Goal: Task Accomplishment & Management: Complete application form

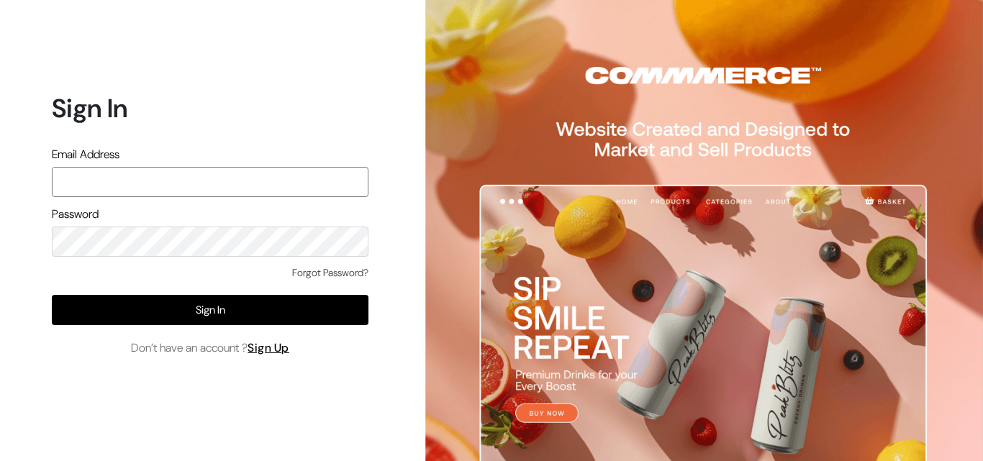
paste input "technical.support@shahbookhouse.com"
type input "technical.support@shahbookhouse.com"
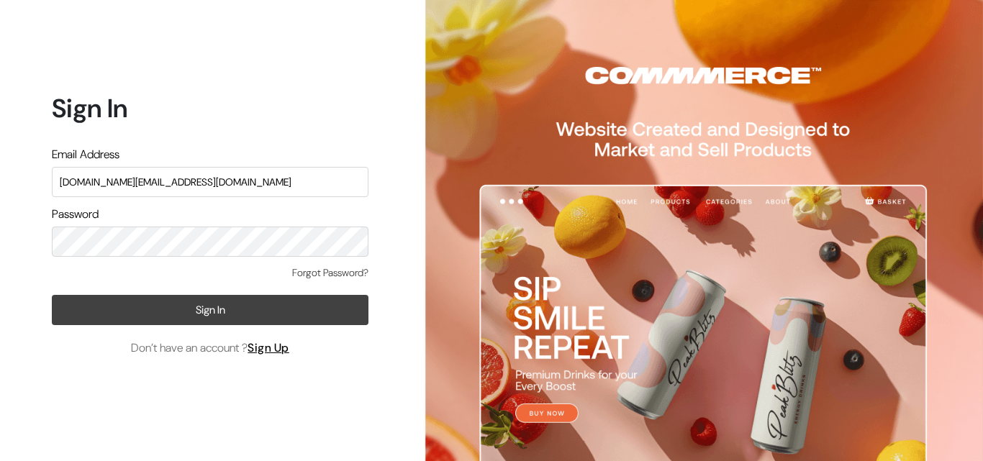
click at [242, 306] on button "Sign In" at bounding box center [210, 310] width 317 height 30
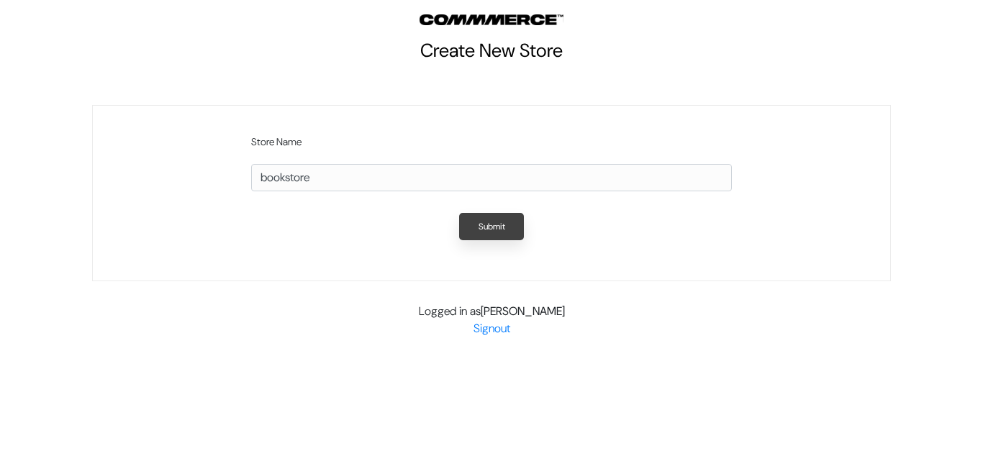
type input "bookstore"
click at [497, 224] on button "Submit" at bounding box center [491, 226] width 65 height 27
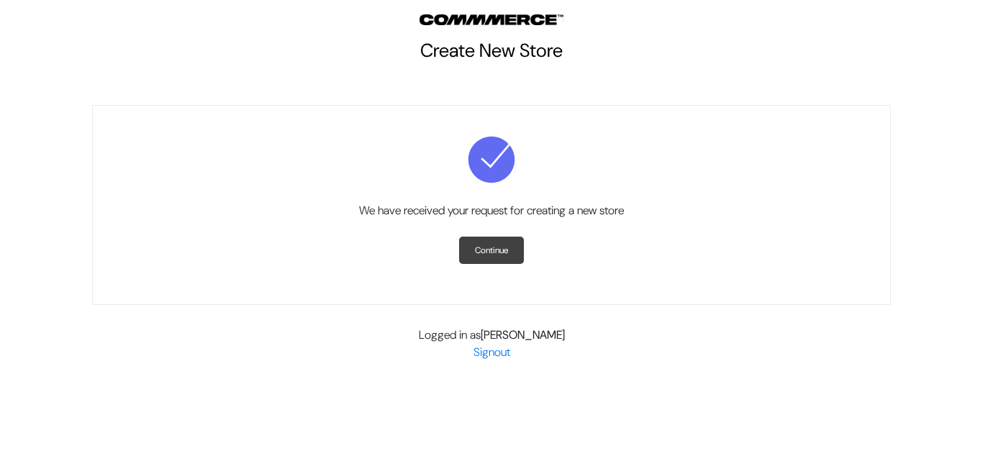
click at [498, 249] on link "Continue" at bounding box center [491, 250] width 65 height 27
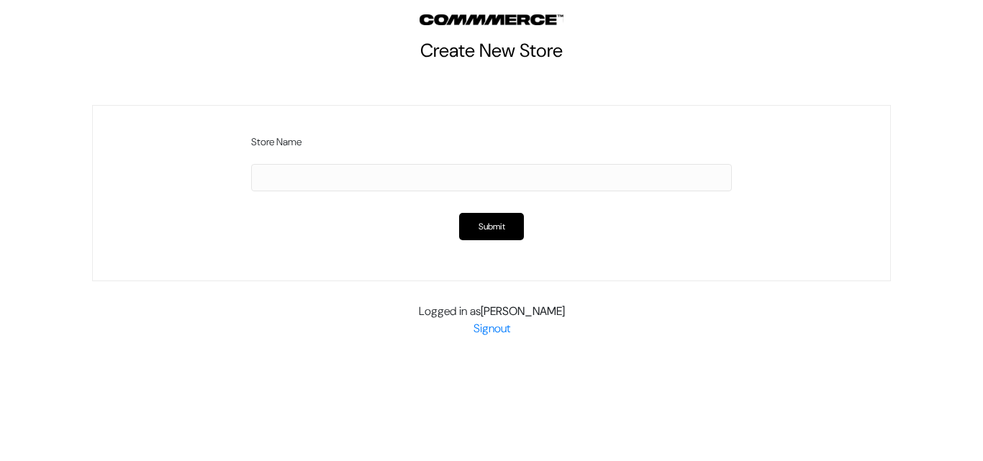
click at [325, 183] on input "text" at bounding box center [491, 177] width 481 height 27
type input "madhuresh Shah"
click at [498, 227] on button "Submit" at bounding box center [491, 226] width 65 height 27
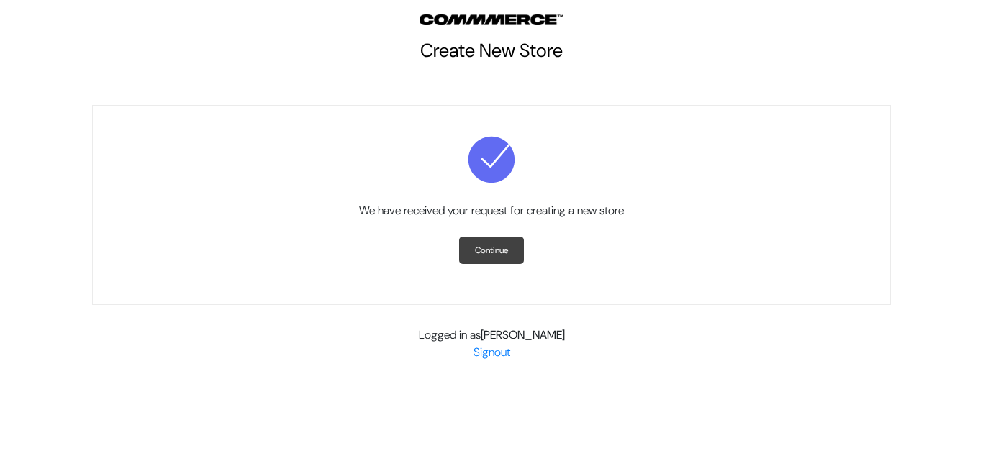
click at [498, 251] on link "Continue" at bounding box center [491, 250] width 65 height 27
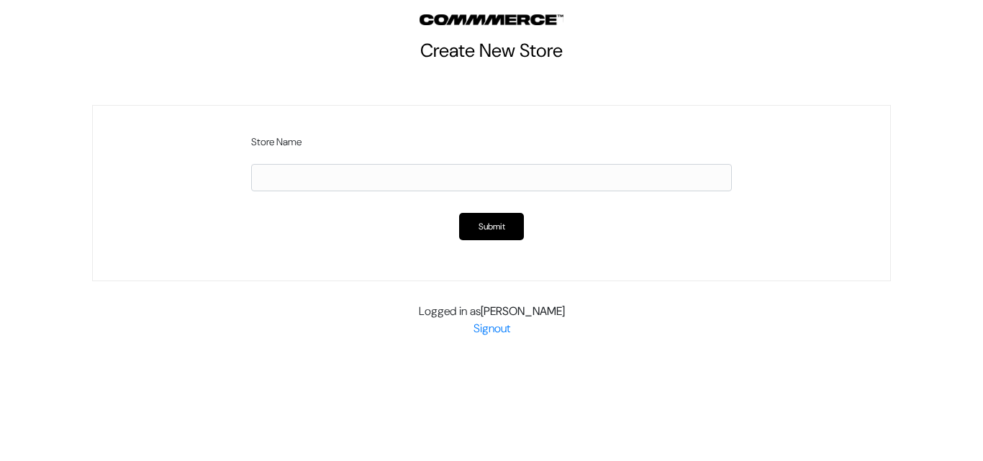
click at [304, 173] on input "text" at bounding box center [491, 177] width 481 height 27
type input "[PERSON_NAME]"
click at [473, 218] on button "Submit" at bounding box center [491, 226] width 65 height 27
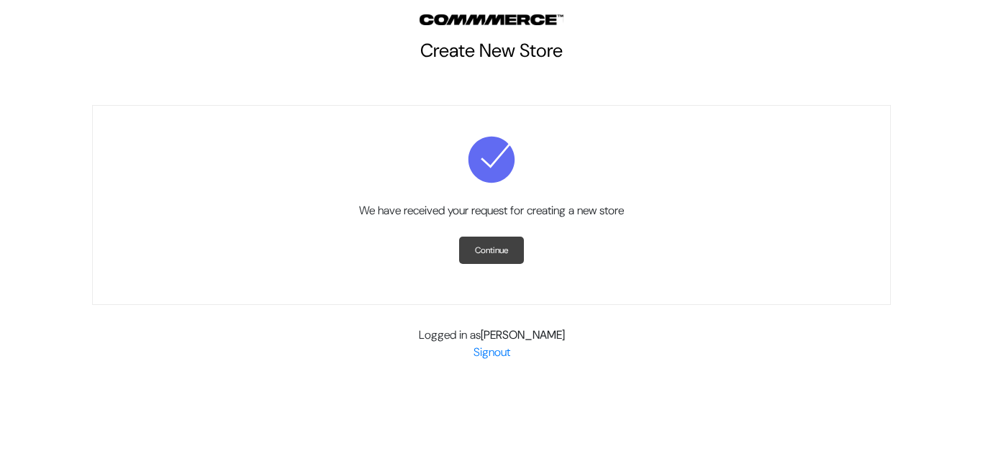
click at [484, 246] on link "Continue" at bounding box center [491, 250] width 65 height 27
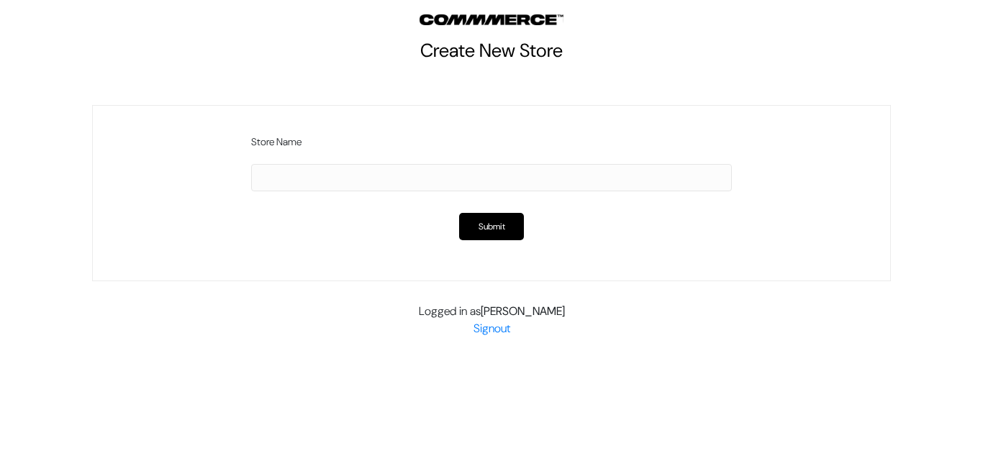
drag, startPoint x: 578, startPoint y: 314, endPoint x: 483, endPoint y: 311, distance: 95.0
click at [483, 311] on div "Logged in as madhuresh shah Signout" at bounding box center [491, 320] width 798 height 35
copy b "[PERSON_NAME]"
click at [439, 171] on input "text" at bounding box center [491, 177] width 481 height 27
type input "madhuresh Shah"
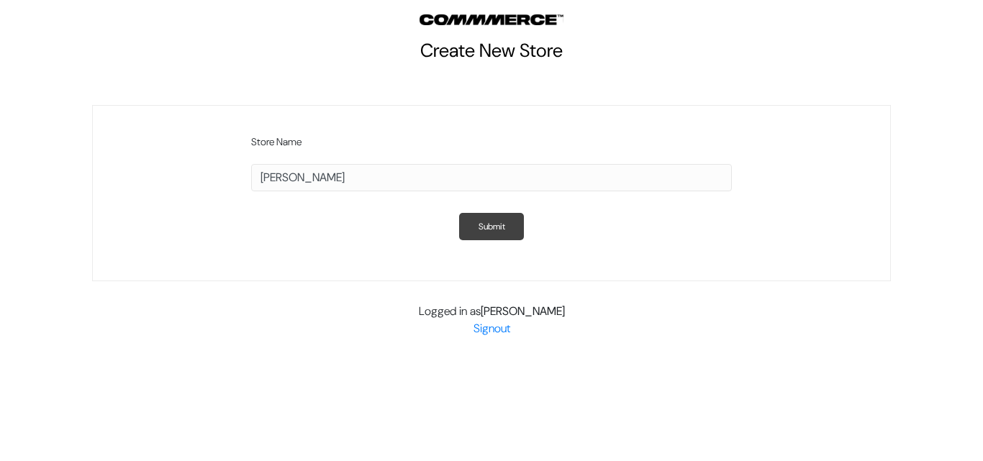
click at [482, 227] on button "Submit" at bounding box center [491, 226] width 65 height 27
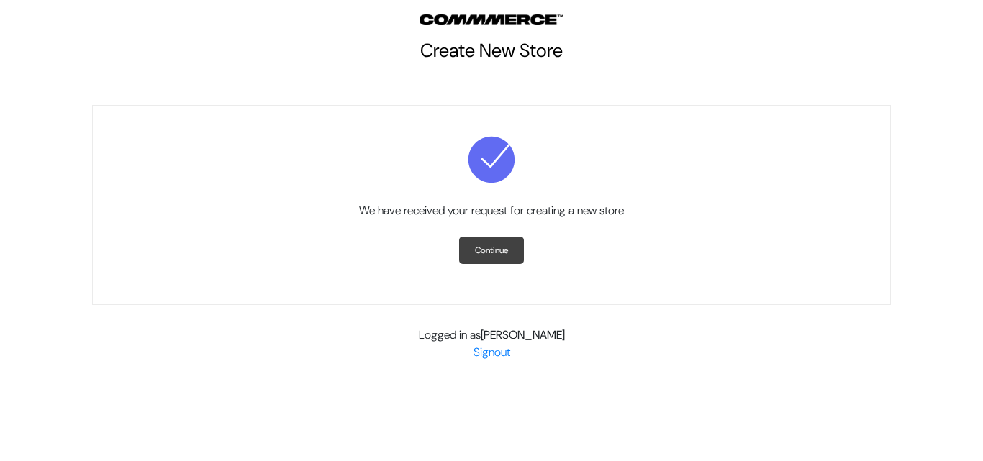
click at [475, 249] on link "Continue" at bounding box center [491, 250] width 65 height 27
